Goal: Information Seeking & Learning: Learn about a topic

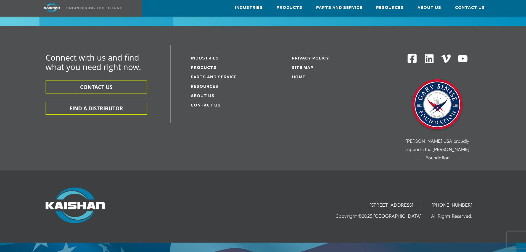
scroll to position [625, 0]
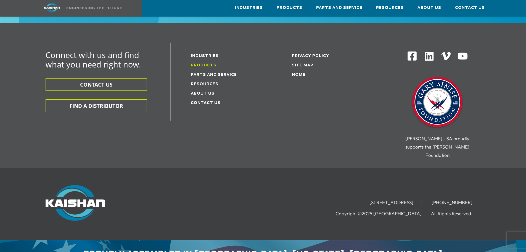
click at [194, 64] on link "Products" at bounding box center [204, 66] width 26 height 4
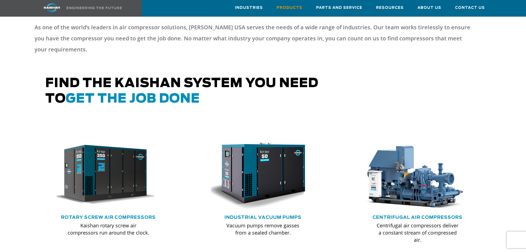
scroll to position [249, 0]
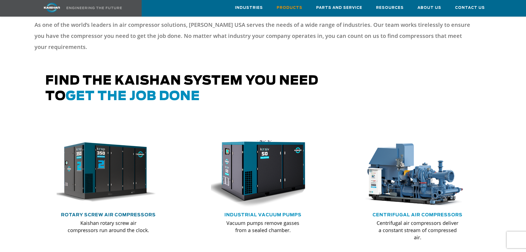
click at [116, 212] on link "Rotary Screw Air Compressors" at bounding box center [108, 214] width 95 height 4
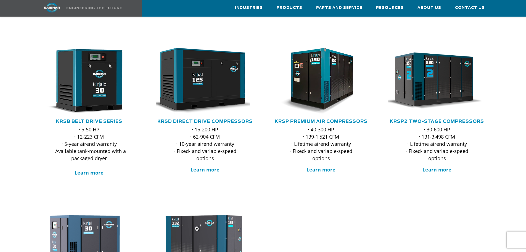
scroll to position [83, 0]
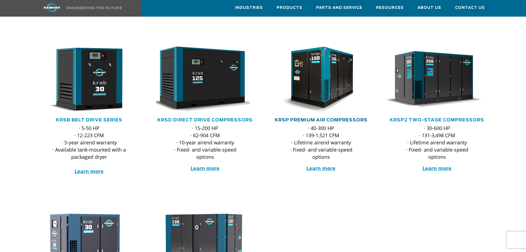
click at [313, 118] on link "KRSP Premium Air Compressors" at bounding box center [321, 120] width 93 height 4
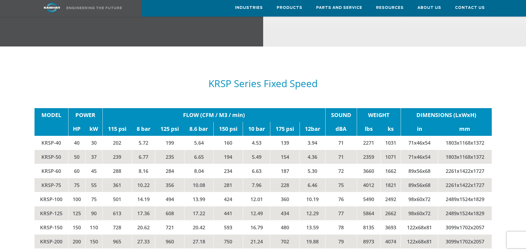
scroll to position [912, 0]
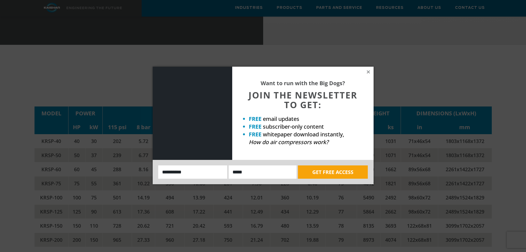
drag, startPoint x: 37, startPoint y: 190, endPoint x: 62, endPoint y: 190, distance: 25.4
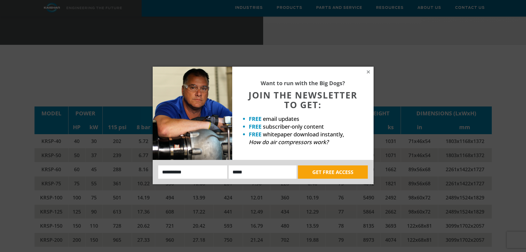
click at [62, 190] on body "Industries Aerospace Agriculture Amusement Parks Aquaculture Automotive Aviatio…" at bounding box center [263, 128] width 526 height 2081
click at [370, 72] on icon at bounding box center [368, 71] width 5 height 5
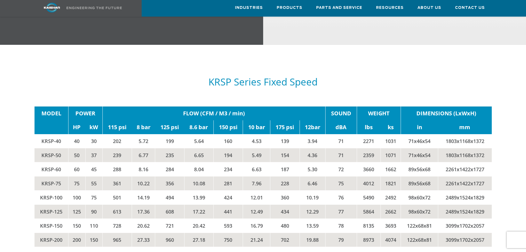
click at [51, 204] on td "KRSP-125" at bounding box center [52, 211] width 34 height 14
click at [41, 190] on td "KRSP-100" at bounding box center [52, 197] width 34 height 14
drag, startPoint x: 41, startPoint y: 187, endPoint x: 111, endPoint y: 186, distance: 70.2
click at [111, 190] on tr "KRSP-100 100 75 501 14.19 494 13.99 424 12.01 360 10.19 76 5490 2492 98x60x72 2…" at bounding box center [263, 197] width 457 height 14
